Goal: Check status: Check status

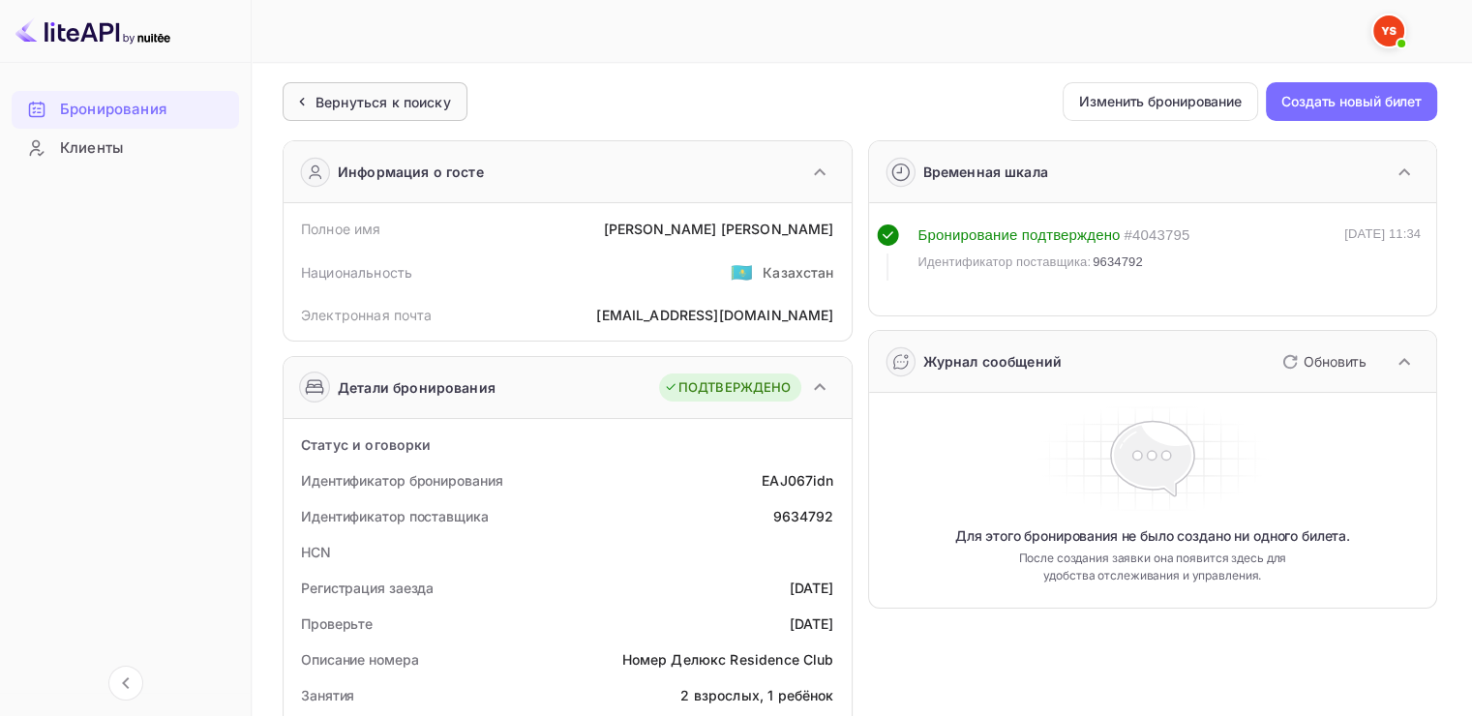
click at [345, 106] on ya-tr-span "Вернуться к поиску" at bounding box center [382, 102] width 135 height 16
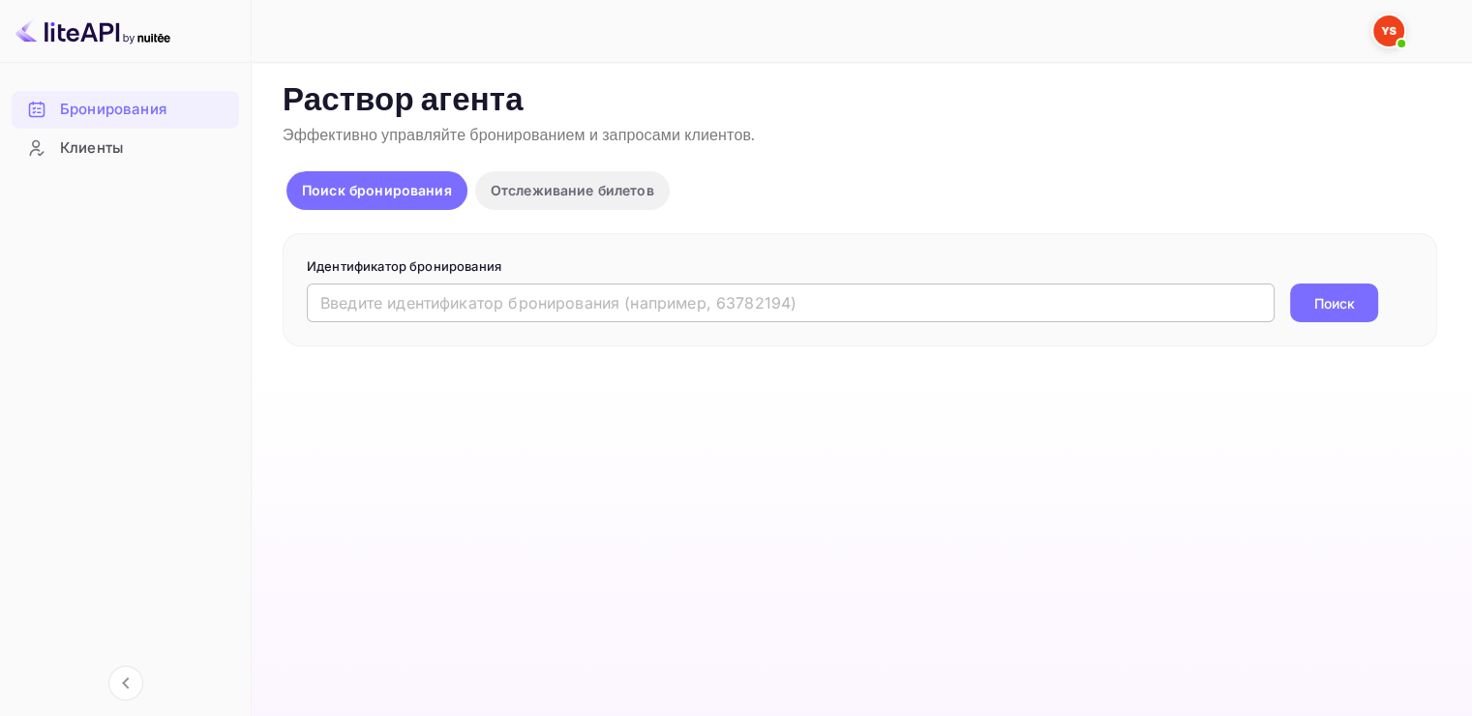
click at [348, 293] on input "text" at bounding box center [791, 303] width 968 height 39
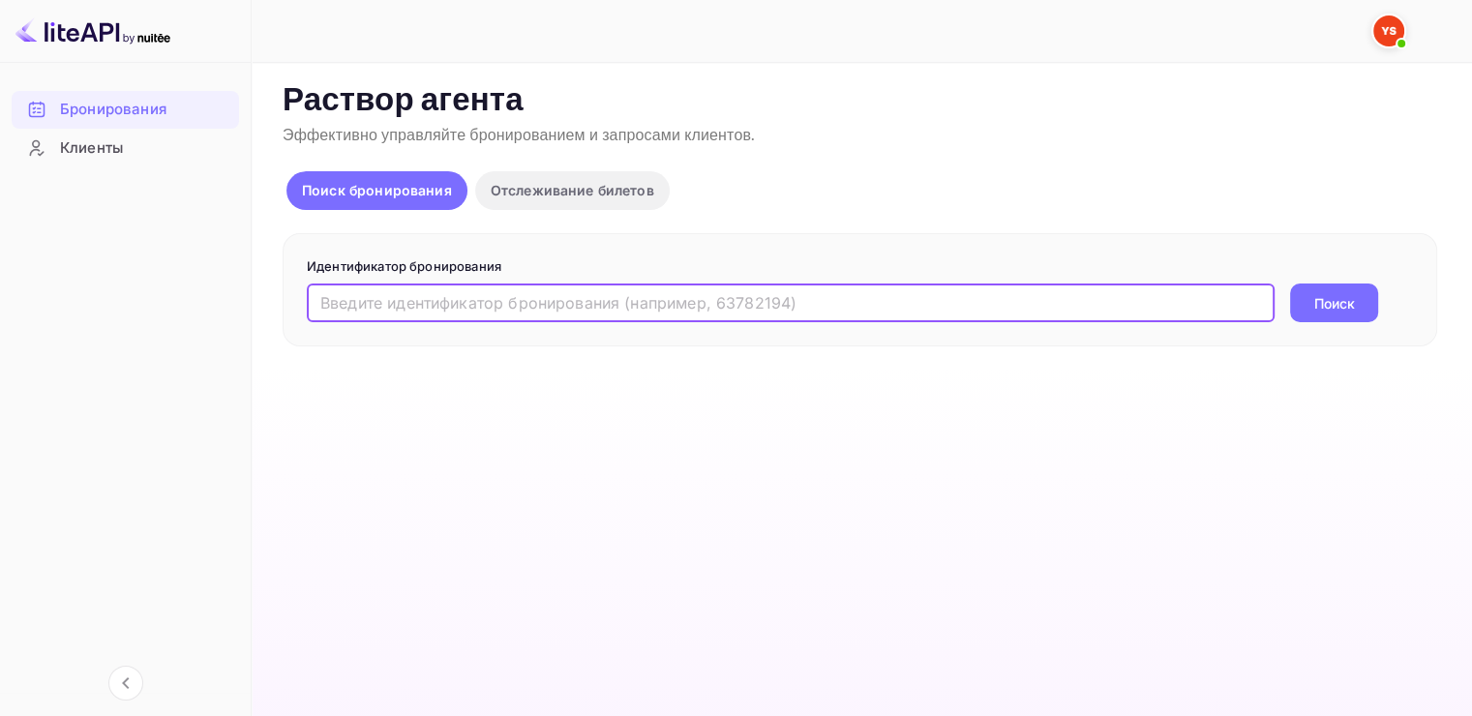
paste input "9659115"
type input "9659115"
click at [1370, 310] on button "Поиск" at bounding box center [1334, 303] width 88 height 39
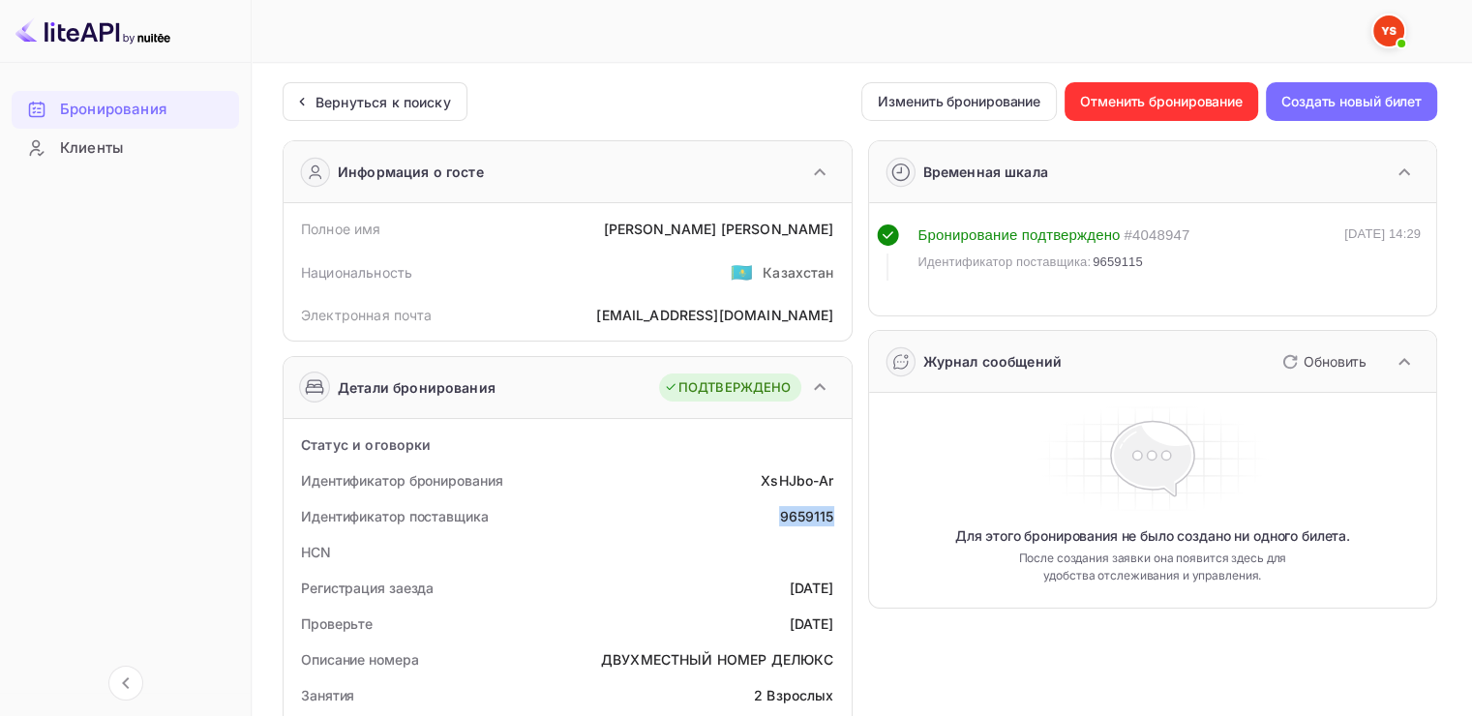
drag, startPoint x: 836, startPoint y: 511, endPoint x: 777, endPoint y: 519, distance: 59.5
click at [777, 519] on div "Идентификатор поставщика 9659115" at bounding box center [567, 516] width 553 height 36
copy div "9659115"
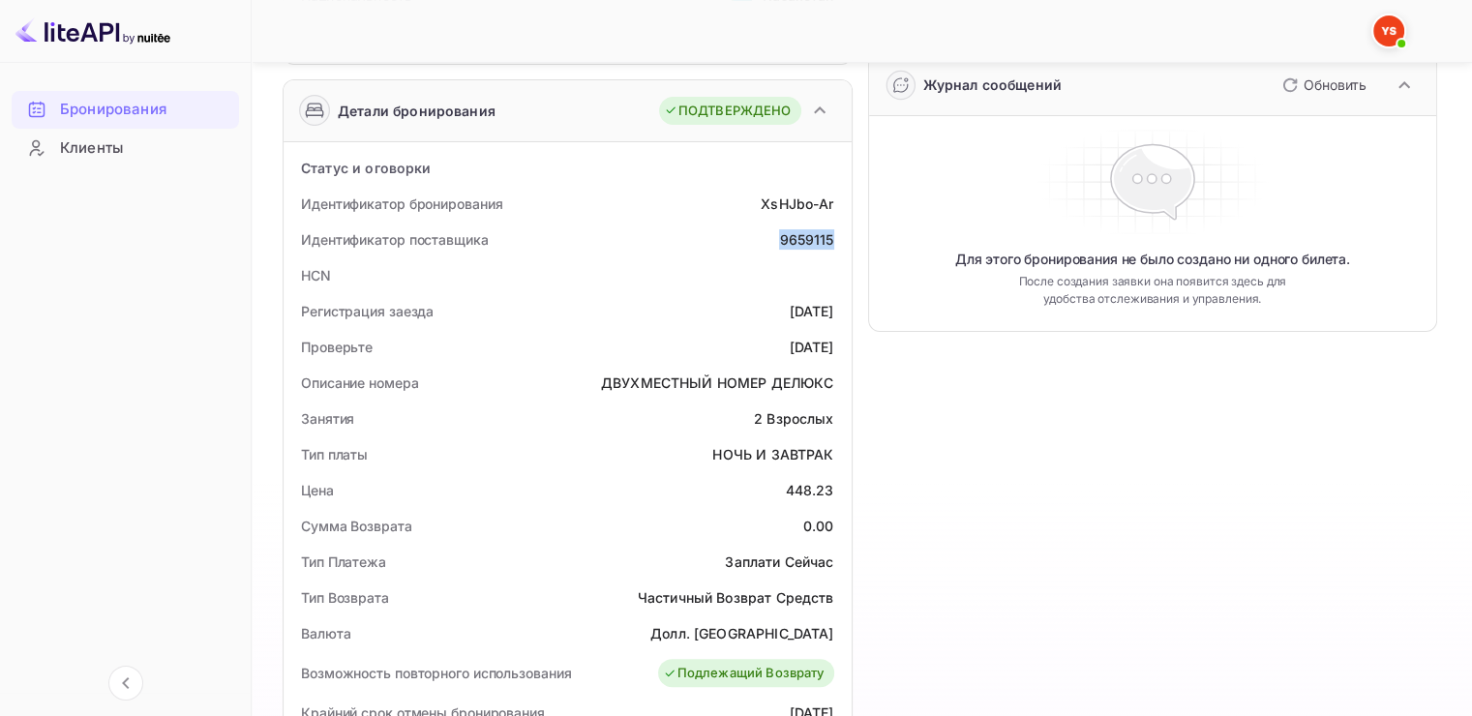
scroll to position [581, 0]
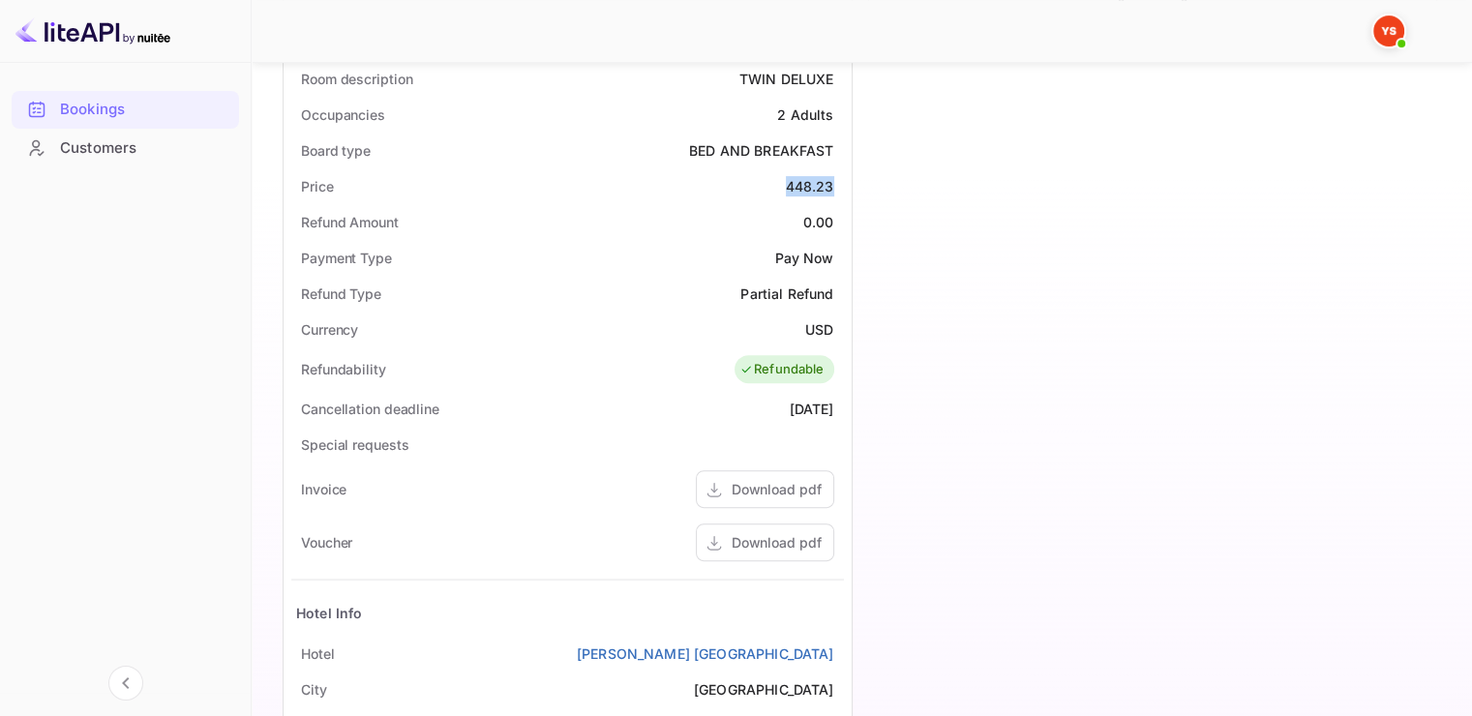
drag, startPoint x: 836, startPoint y: 185, endPoint x: 785, endPoint y: 185, distance: 51.3
click at [785, 185] on div "Price 448.23" at bounding box center [567, 186] width 553 height 36
copy div "448.23"
drag, startPoint x: 831, startPoint y: 330, endPoint x: 804, endPoint y: 329, distance: 27.1
click at [805, 329] on ya-tr-span "USD" at bounding box center [819, 329] width 28 height 16
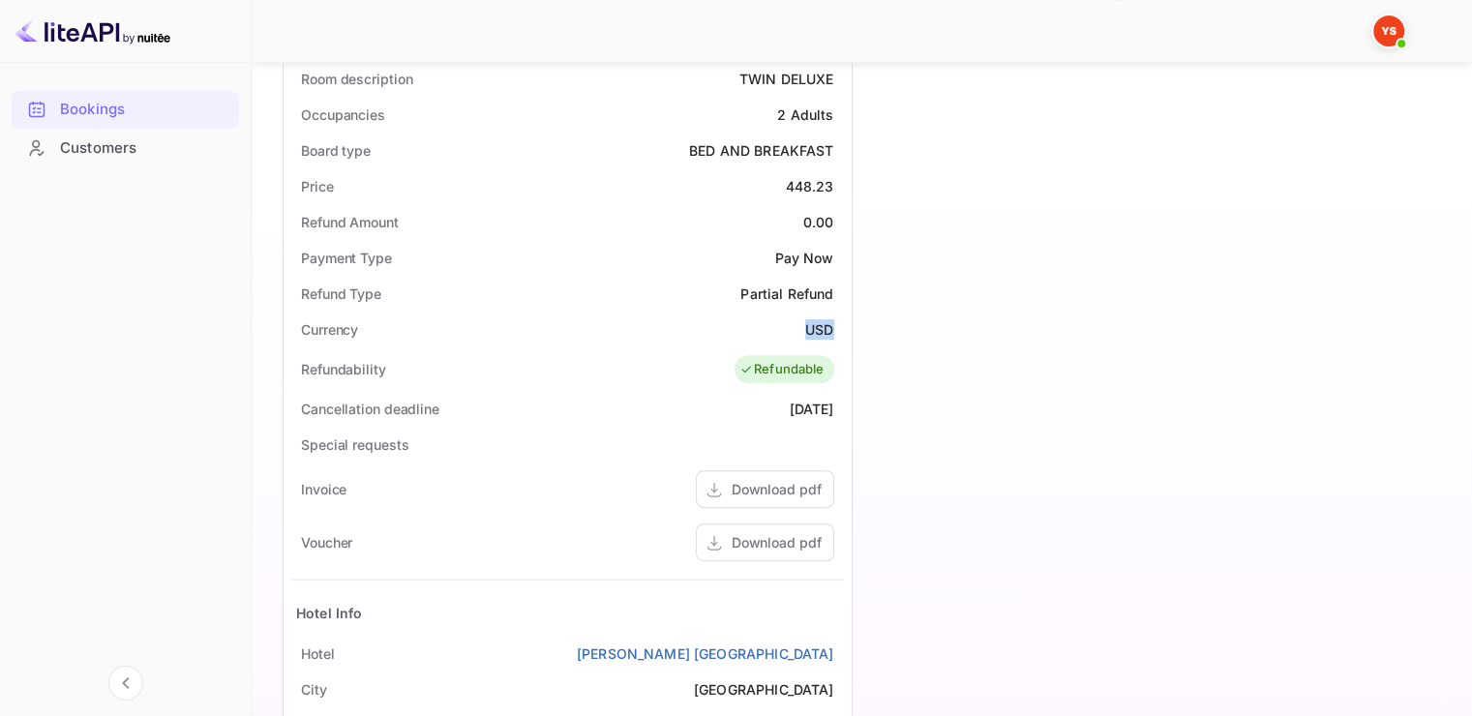
copy ya-tr-span "USD"
